Goal: Task Accomplishment & Management: Manage account settings

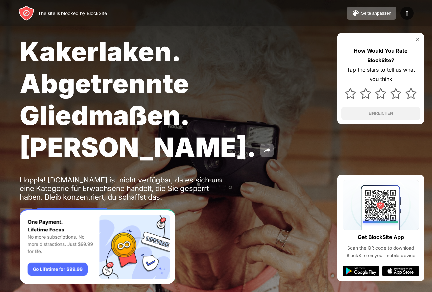
drag, startPoint x: 215, startPoint y: 58, endPoint x: 155, endPoint y: 55, distance: 59.9
click at [213, 59] on div "Kakerlaken. Abgetrennte Gliedmaßen. [PERSON_NAME]." at bounding box center [177, 98] width 314 height 127
